Goal: Task Accomplishment & Management: Manage account settings

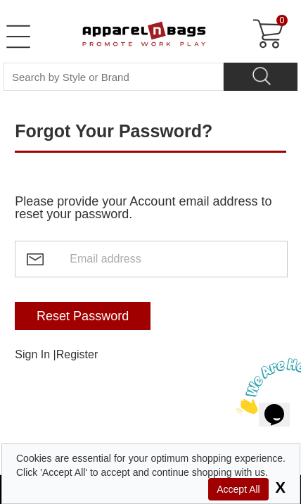
click at [83, 265] on input "text" at bounding box center [151, 259] width 272 height 37
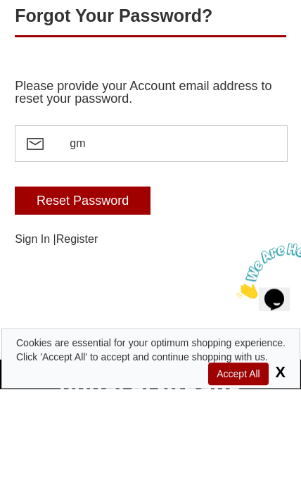
type input "gmtheprinter@aol.com"
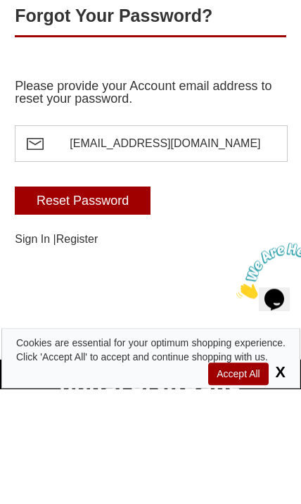
scroll to position [115, 0]
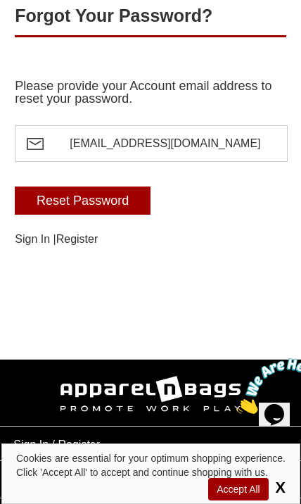
click at [52, 198] on input "Reset Password" at bounding box center [83, 200] width 136 height 28
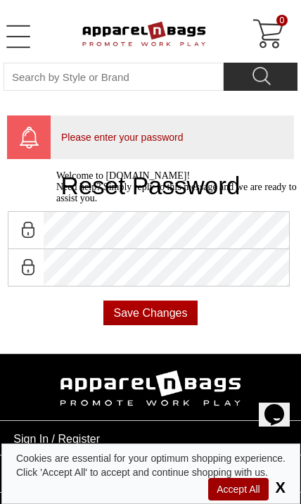
click at [56, 204] on div "Welcome to [DOMAIN_NAME]! Need help? Simply reply to this message and we are re…" at bounding box center [182, 187] width 253 height 34
click at [210, 204] on div "Welcome to [DOMAIN_NAME]! Need help? Simply reply to this message and we are re…" at bounding box center [182, 187] width 253 height 34
click at [187, 204] on div "Welcome to [DOMAIN_NAME]! Need help? Simply reply to this message and we are re…" at bounding box center [182, 187] width 253 height 34
click at [59, 204] on div "Welcome to [DOMAIN_NAME]! Need help? Simply reply to this message and we are re…" at bounding box center [182, 187] width 253 height 34
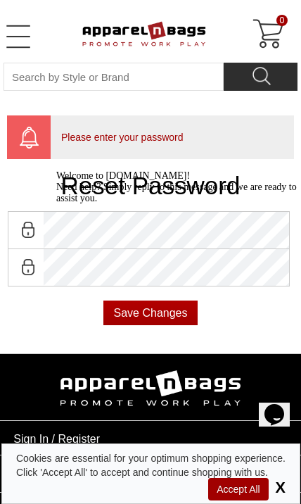
click at [59, 204] on div "Welcome to [DOMAIN_NAME]! Need help? Simply reply to this message and we are re…" at bounding box center [182, 187] width 253 height 34
click at [247, 479] on span "Accept All" at bounding box center [238, 489] width 60 height 23
click at [241, 480] on span "Accept All" at bounding box center [238, 489] width 60 height 23
click at [226, 480] on span "Accept All" at bounding box center [238, 489] width 60 height 23
click at [236, 481] on span "Accept All" at bounding box center [238, 489] width 60 height 23
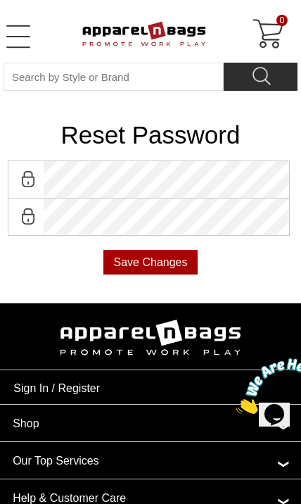
click at [17, 290] on div "Reset Password Save Changes" at bounding box center [150, 205] width 301 height 194
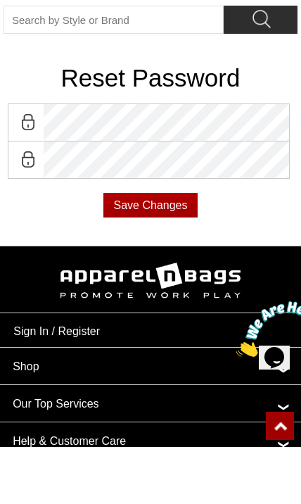
click at [120, 250] on input "Save Changes" at bounding box center [150, 262] width 95 height 25
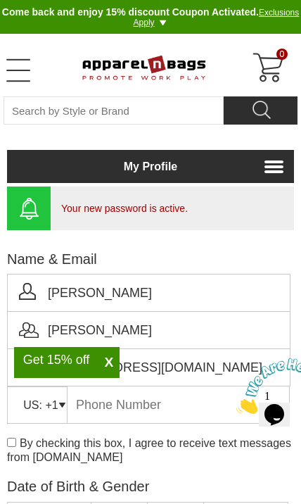
click at [277, 170] on link "My Profile" at bounding box center [150, 166] width 287 height 33
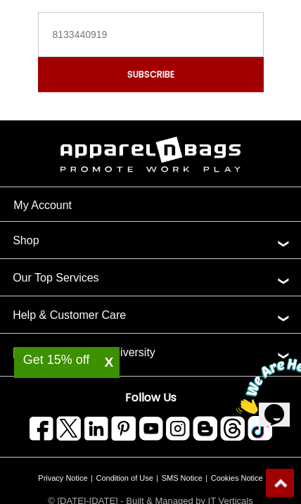
scroll to position [1263, 0]
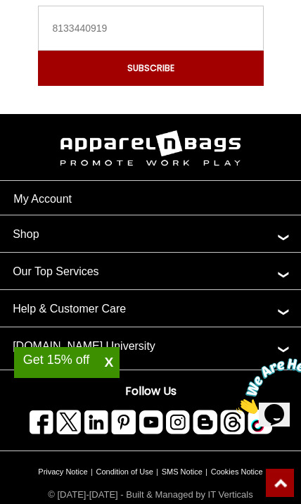
click at [34, 205] on link "My Account" at bounding box center [42, 199] width 58 height 12
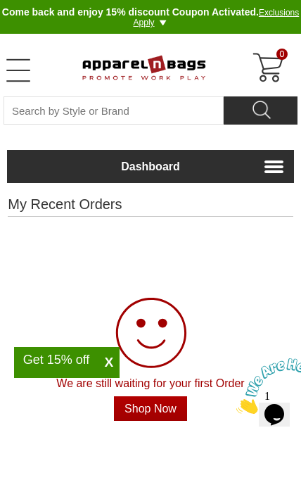
click at [32, 200] on h2 "My Recent Orders" at bounding box center [150, 207] width 285 height 20
click at [13, 73] on link "Open Left Menu" at bounding box center [18, 70] width 28 height 28
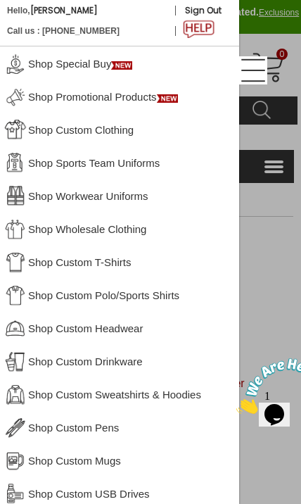
click at [238, 294] on link "Shop Custom Polo/Sports Shirts" at bounding box center [119, 294] width 239 height 33
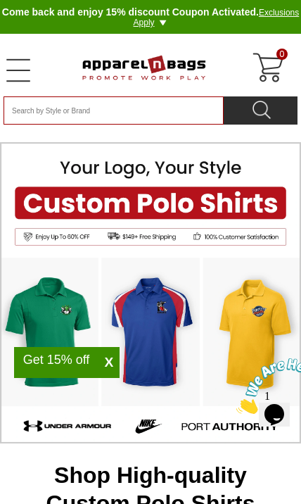
click at [20, 114] on input "Search By Style or Brand" at bounding box center [114, 110] width 220 height 28
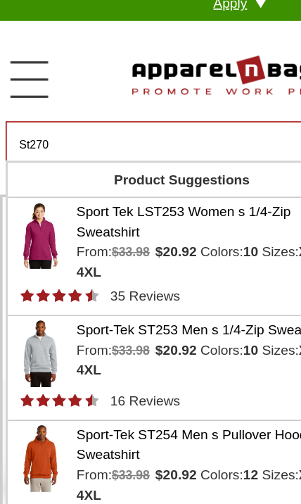
type input "St270"
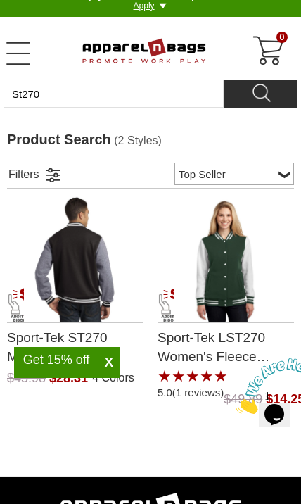
click at [53, 277] on img "Sport-Tek ST270 Mens Fleece Letterman Jacket with a 0.0 Star Rating 0Product Re…" at bounding box center [74, 259] width 101 height 127
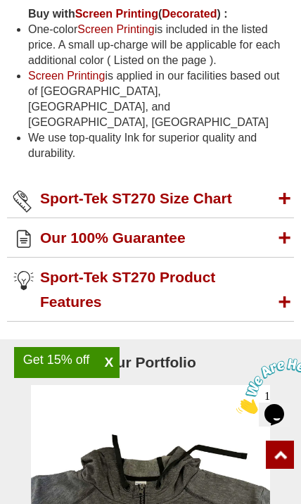
scroll to position [1331, 0]
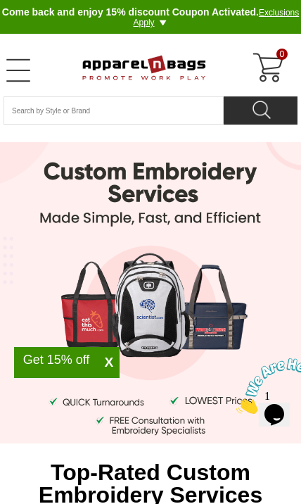
click at [12, 65] on link "Open Left Menu" at bounding box center [18, 70] width 28 height 28
